Goal: Information Seeking & Learning: Learn about a topic

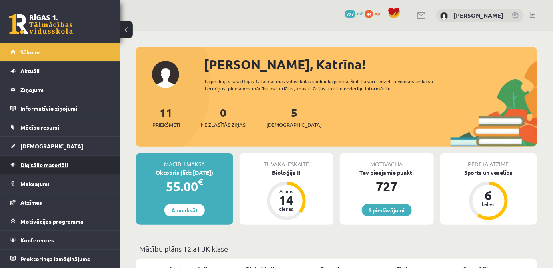
click at [26, 170] on link "Digitālie materiāli" at bounding box center [60, 165] width 100 height 18
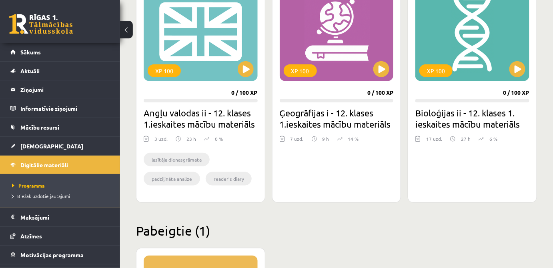
scroll to position [218, 0]
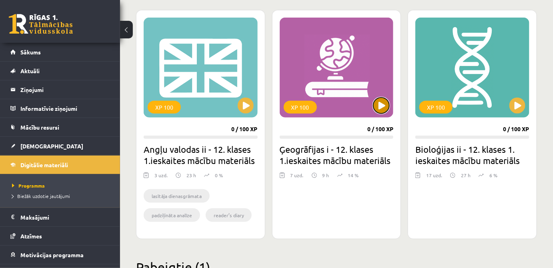
click at [381, 114] on div "XP 100" at bounding box center [337, 68] width 114 height 100
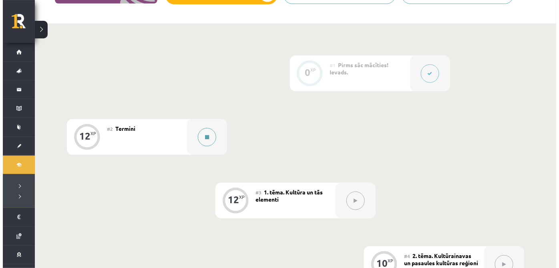
scroll to position [182, 0]
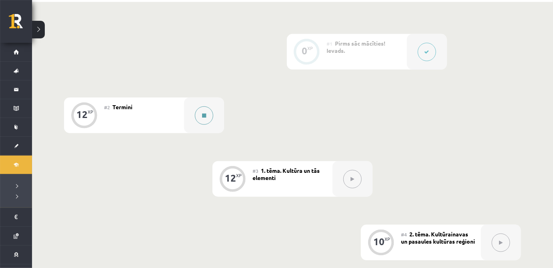
click at [204, 107] on button at bounding box center [204, 115] width 18 height 18
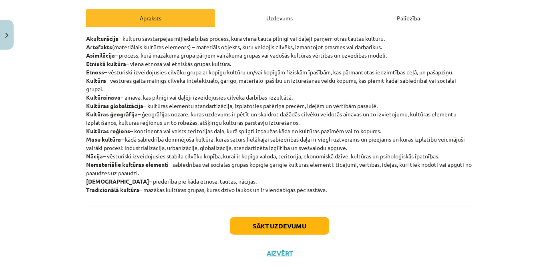
scroll to position [109, 0]
drag, startPoint x: 82, startPoint y: 38, endPoint x: 314, endPoint y: 184, distance: 274.7
click at [334, 197] on div "12 XP Saņemsi Viegls 84 pilda Apraksts Uzdevums Palīdzība Akulturācija – kultūr…" at bounding box center [279, 105] width 396 height 323
copy p "Loremipsumdo – sitamet consectetura elitseddoeius tempori, utla etdol magna ali…"
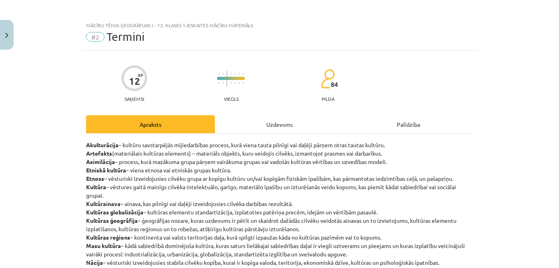
scroll to position [0, 0]
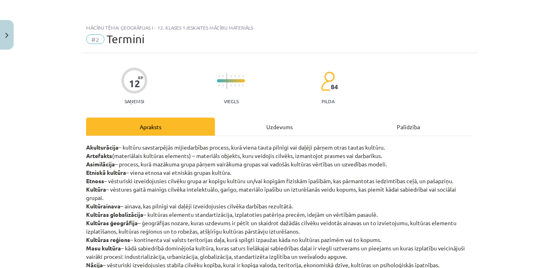
click at [286, 125] on div "Uzdevums" at bounding box center [279, 127] width 129 height 18
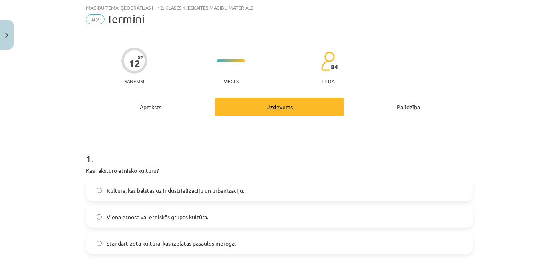
scroll to position [56, 0]
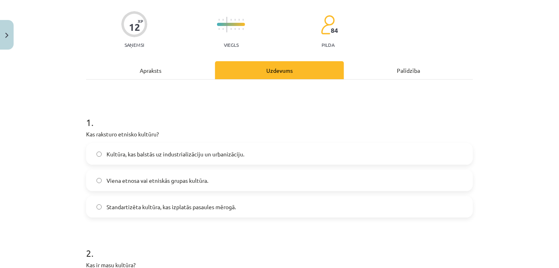
click at [208, 182] on label "Viena etnosa vai etniskās grupas kultūra." at bounding box center [279, 181] width 385 height 20
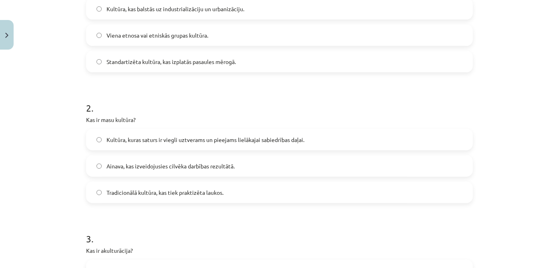
click at [256, 143] on label "Kultūra, kuras saturs ir viegli uztverams un pieejams lielākajai sabiedrības da…" at bounding box center [279, 140] width 385 height 20
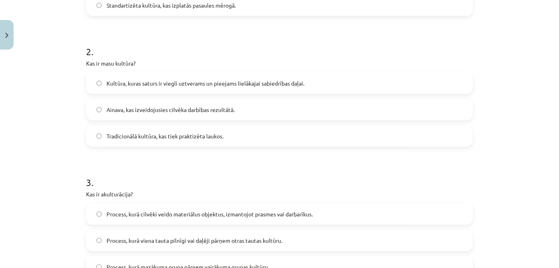
scroll to position [347, 0]
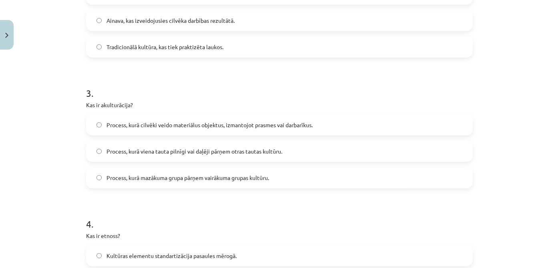
click at [173, 155] on label "Process, kurā viena tauta pilnīgi vai daļēji pārņem otras tautas kultūru." at bounding box center [279, 151] width 385 height 20
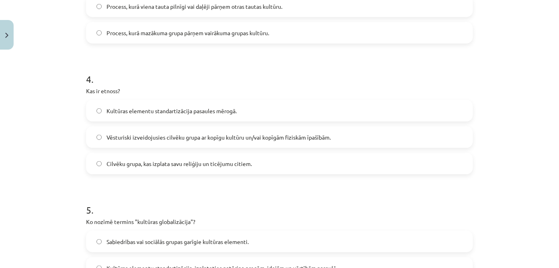
scroll to position [493, 0]
click at [277, 137] on span "Vēsturiski izveidojusies cilvēku grupa ar kopīgu kultūru un/vai kopīgām fiziskā…" at bounding box center [218, 137] width 224 height 8
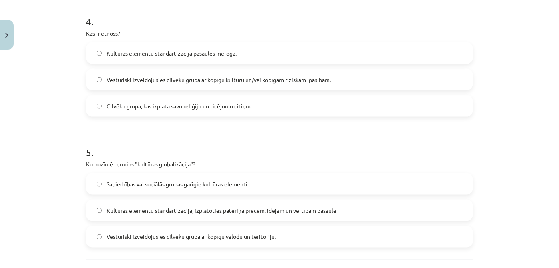
scroll to position [602, 0]
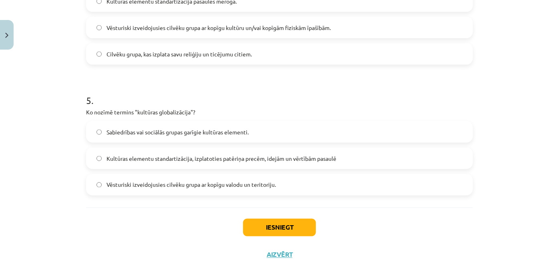
click at [209, 157] on span "Kultūras elementu standartizācija, izplatoties patēriņa precēm, idejām un vērtī…" at bounding box center [221, 159] width 230 height 8
click at [287, 229] on button "Iesniegt" at bounding box center [279, 228] width 73 height 18
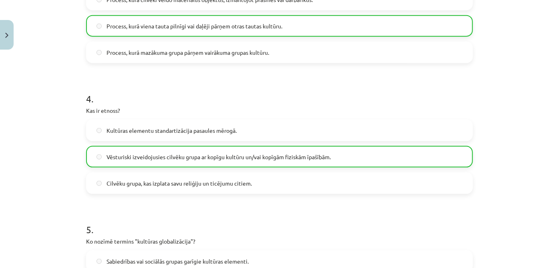
scroll to position [647, 0]
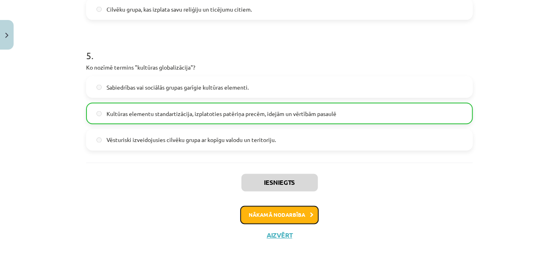
click at [297, 213] on button "Nākamā nodarbība" at bounding box center [279, 215] width 78 height 18
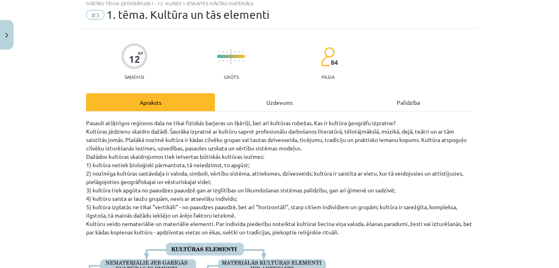
scroll to position [20, 0]
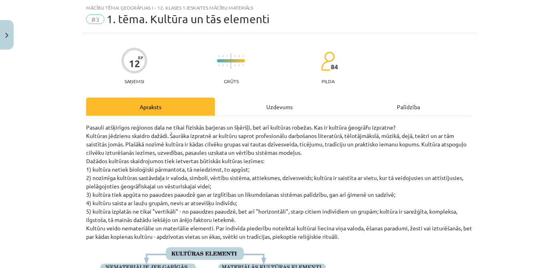
click at [271, 113] on div "Uzdevums" at bounding box center [279, 107] width 129 height 18
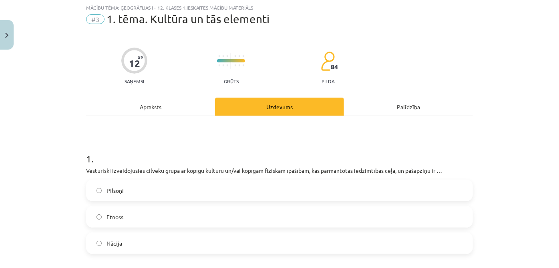
click at [174, 104] on div "Apraksts" at bounding box center [150, 107] width 129 height 18
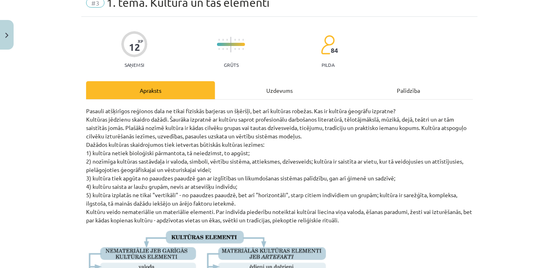
click at [249, 95] on div "Uzdevums" at bounding box center [279, 90] width 129 height 18
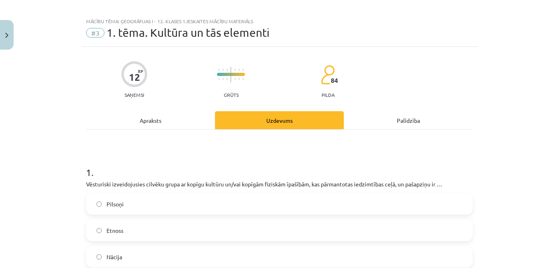
scroll to position [0, 0]
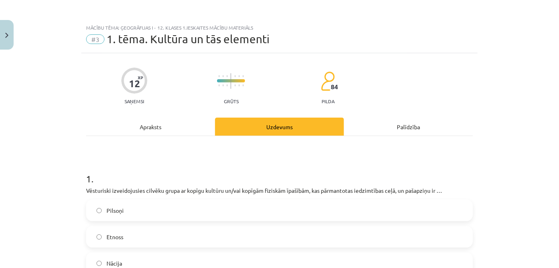
click at [185, 129] on div "Apraksts" at bounding box center [150, 127] width 129 height 18
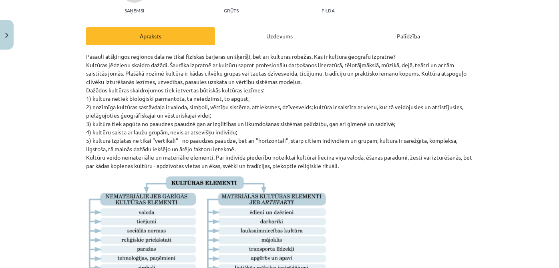
scroll to position [93, 0]
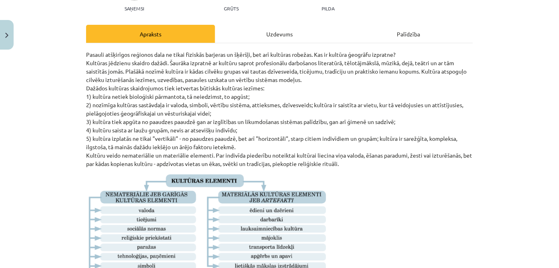
click at [366, 215] on p at bounding box center [279, 235] width 387 height 125
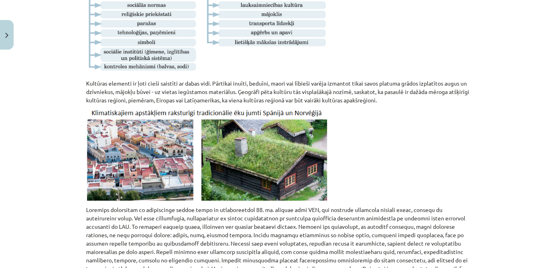
scroll to position [291, 0]
